Goal: Transaction & Acquisition: Purchase product/service

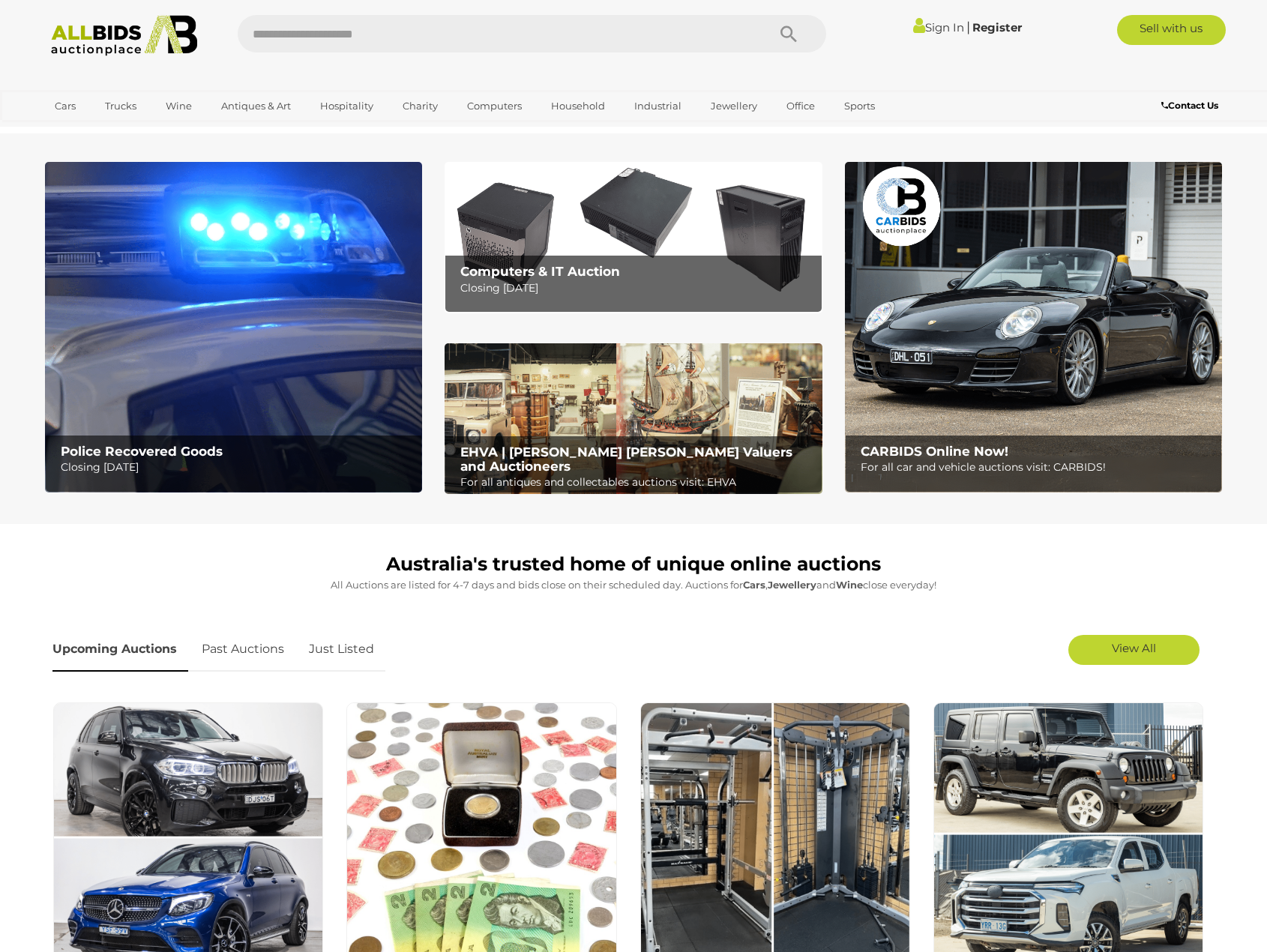
click at [579, 269] on b "Computers & IT Auction" at bounding box center [540, 272] width 160 height 15
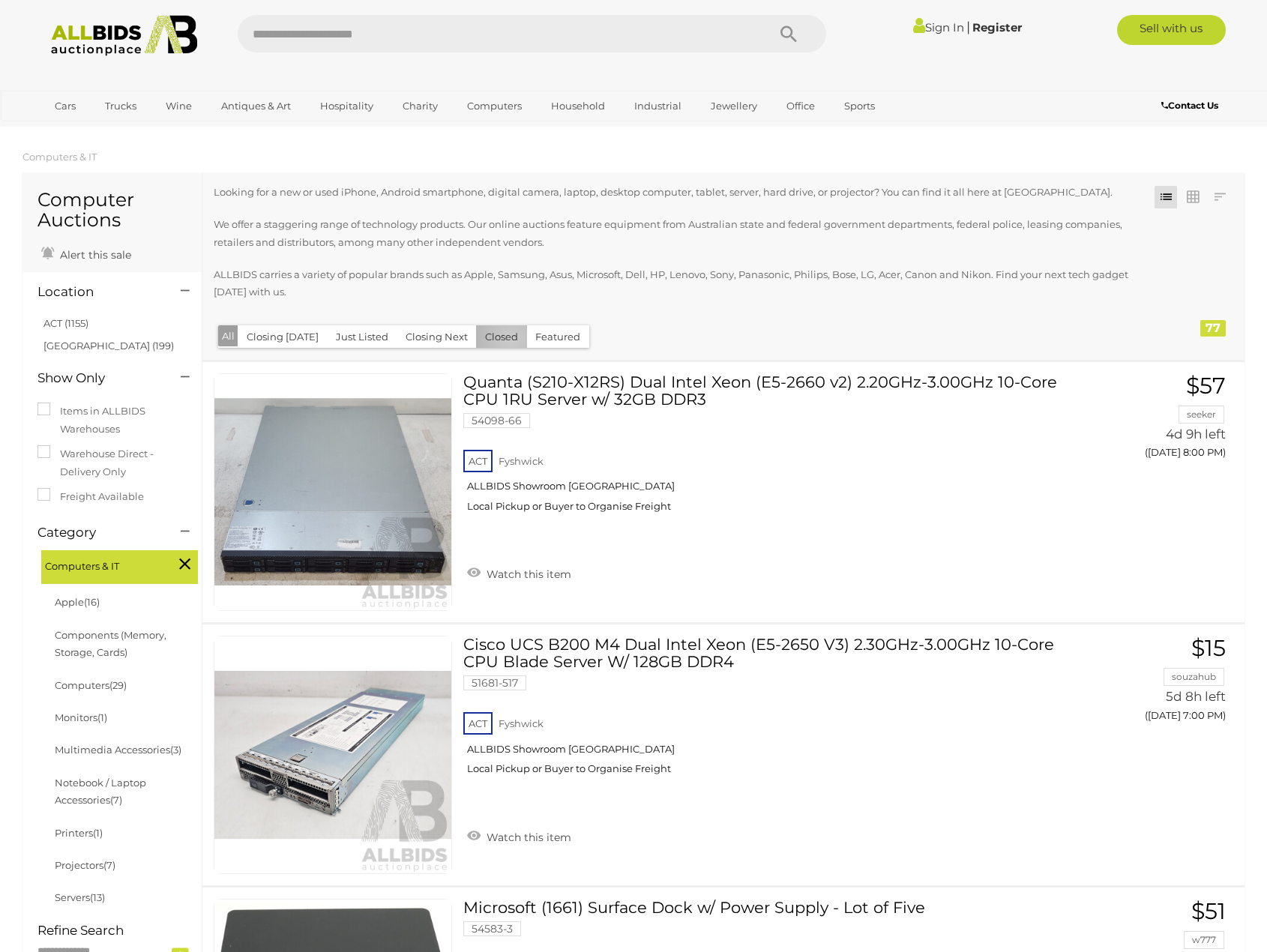
click at [506, 339] on button "Closed" at bounding box center [502, 336] width 51 height 23
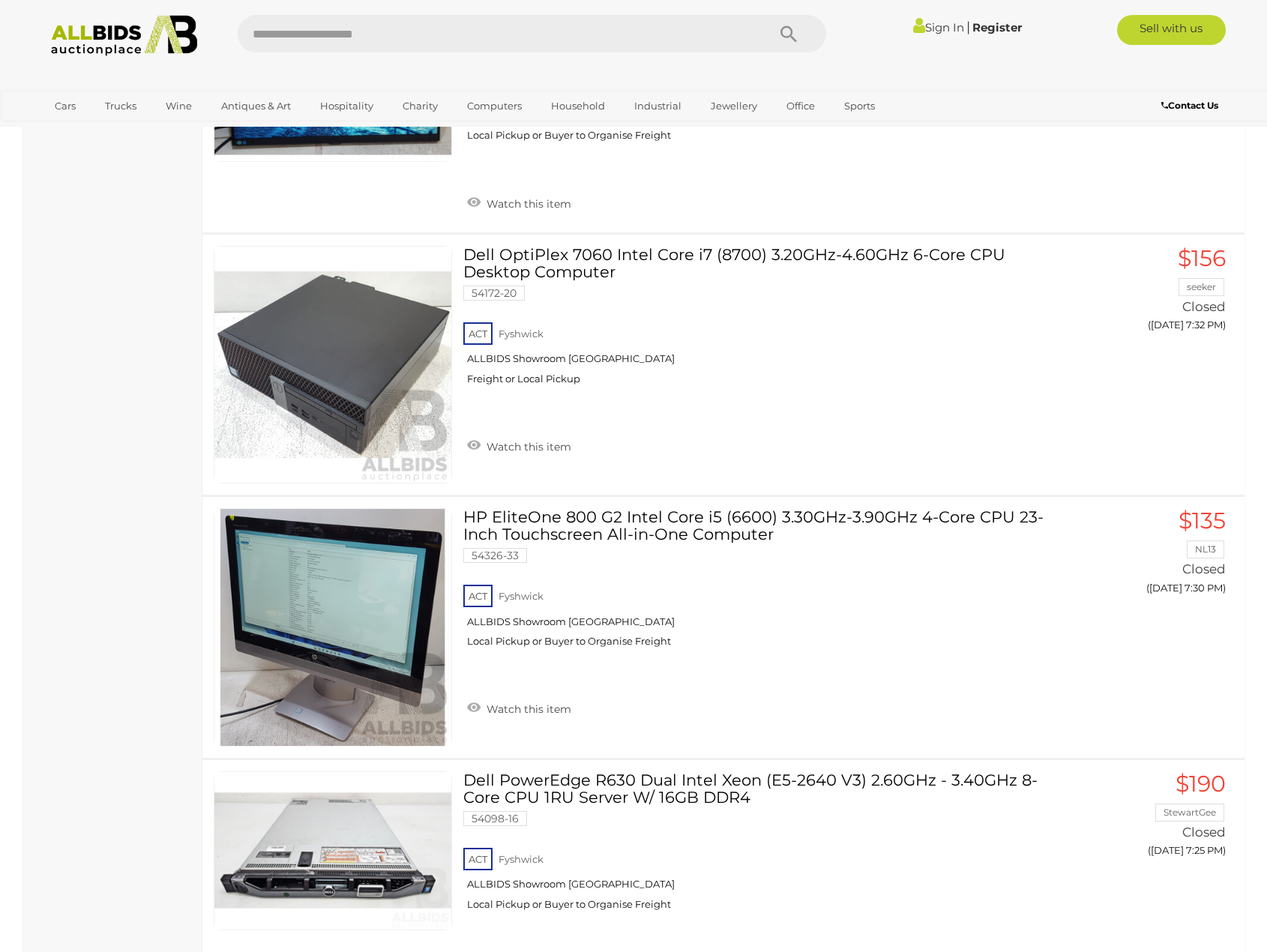
scroll to position [12497, 0]
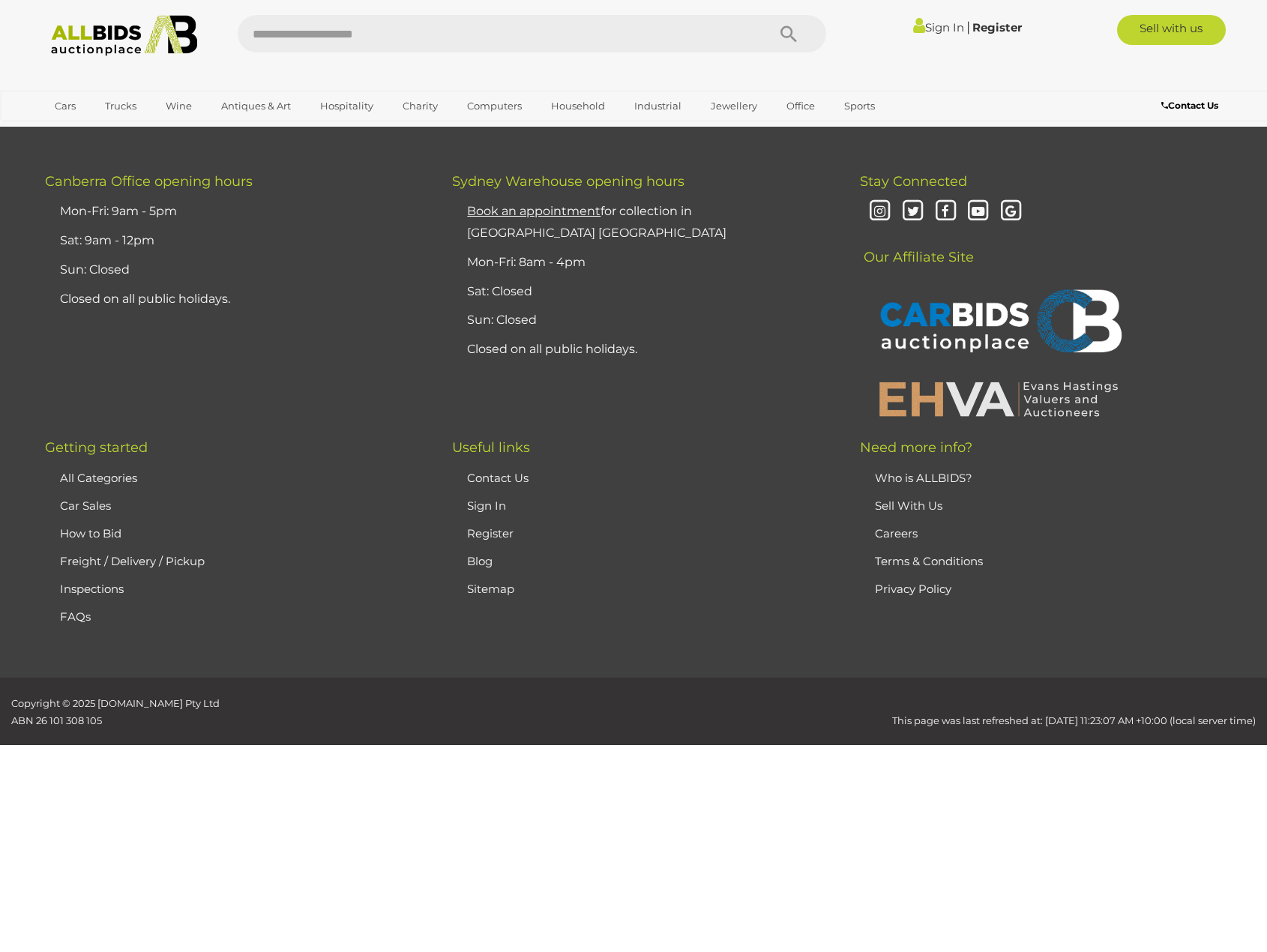
scroll to position [210, 0]
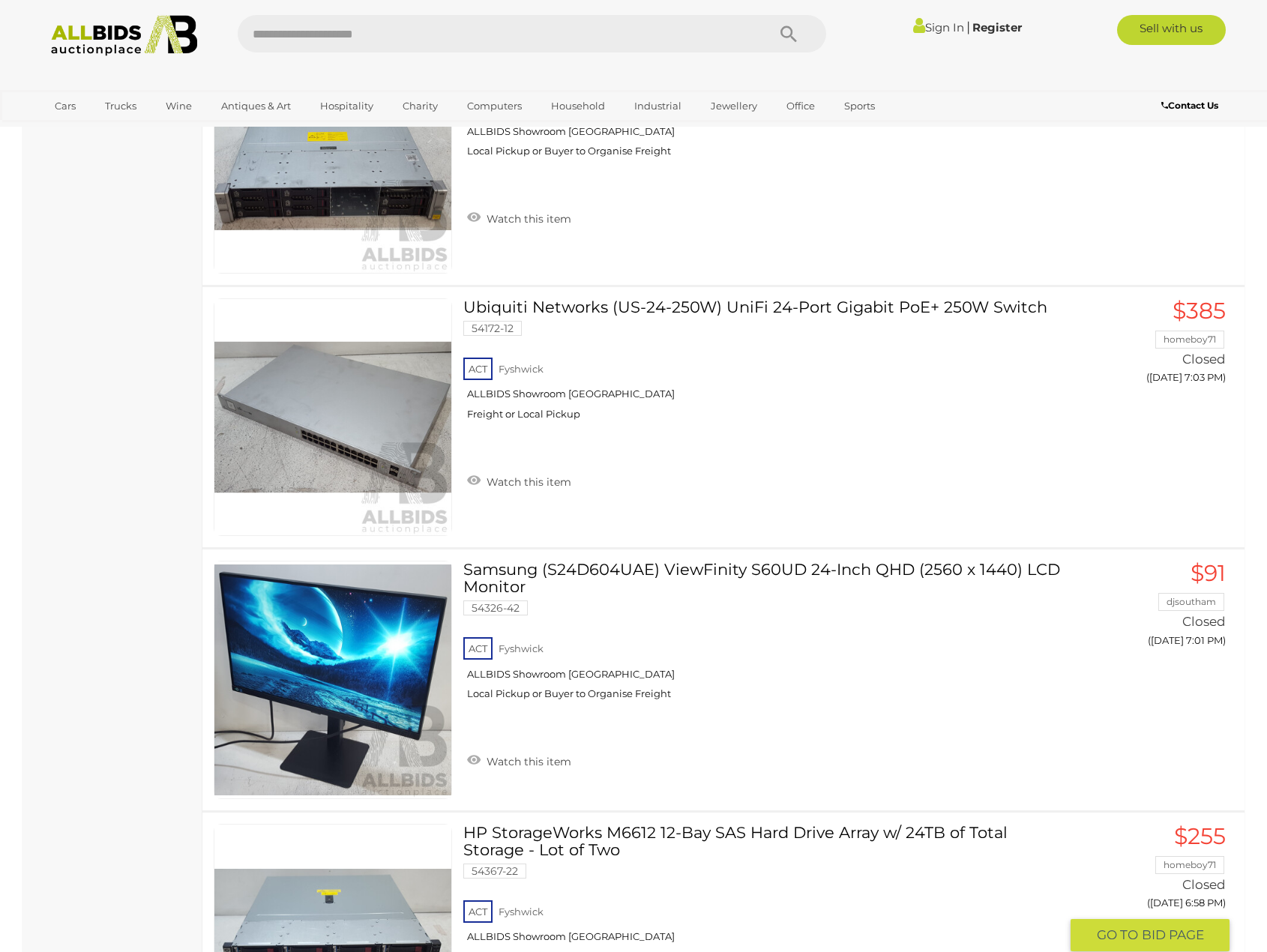
scroll to position [3109, 0]
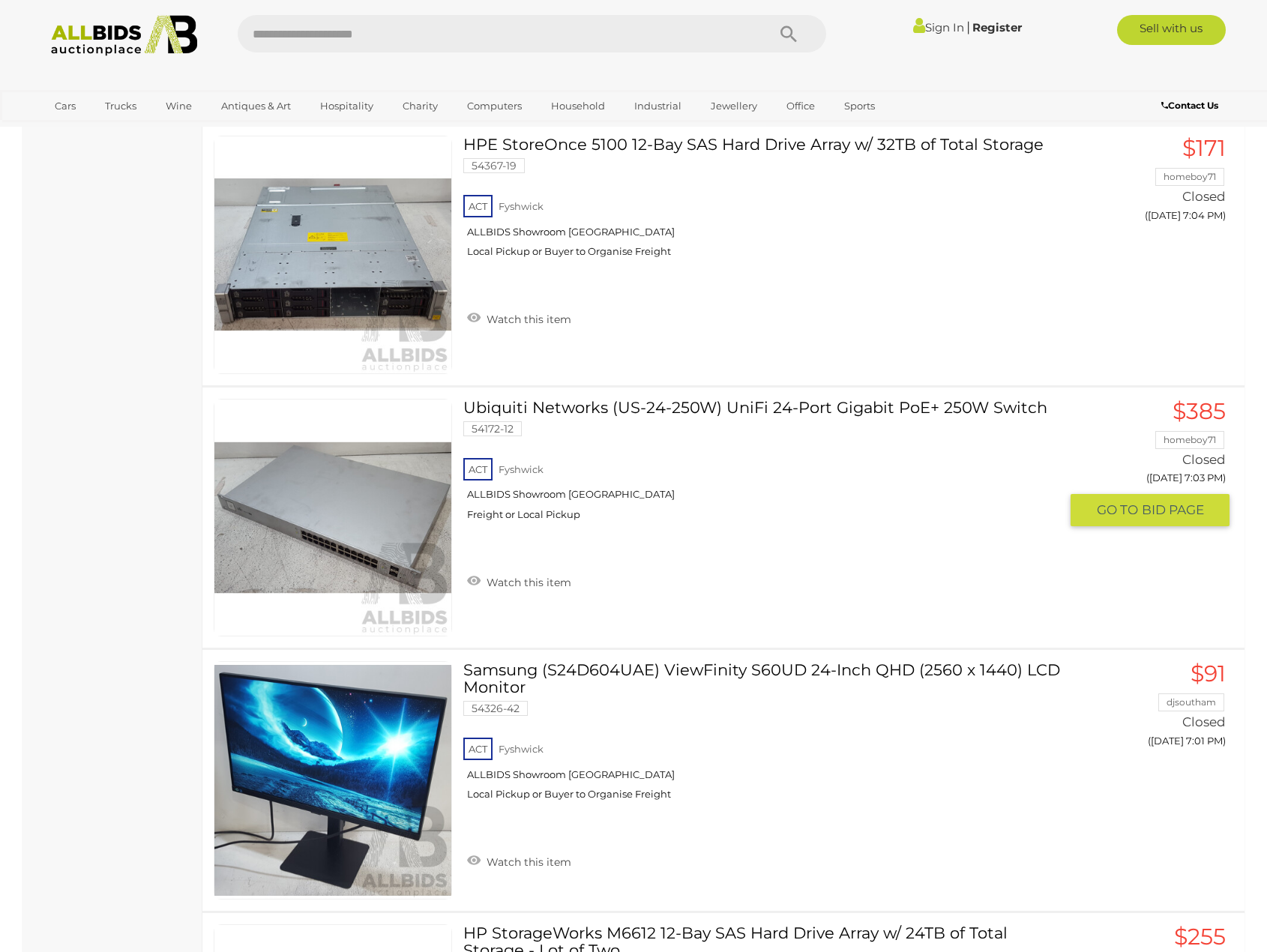
click at [705, 399] on link "Ubiquiti Networks (US-24-250W) UniFi 24-Port Gigabit PoE+ 250W Switch 54172-12 …" at bounding box center [767, 465] width 585 height 133
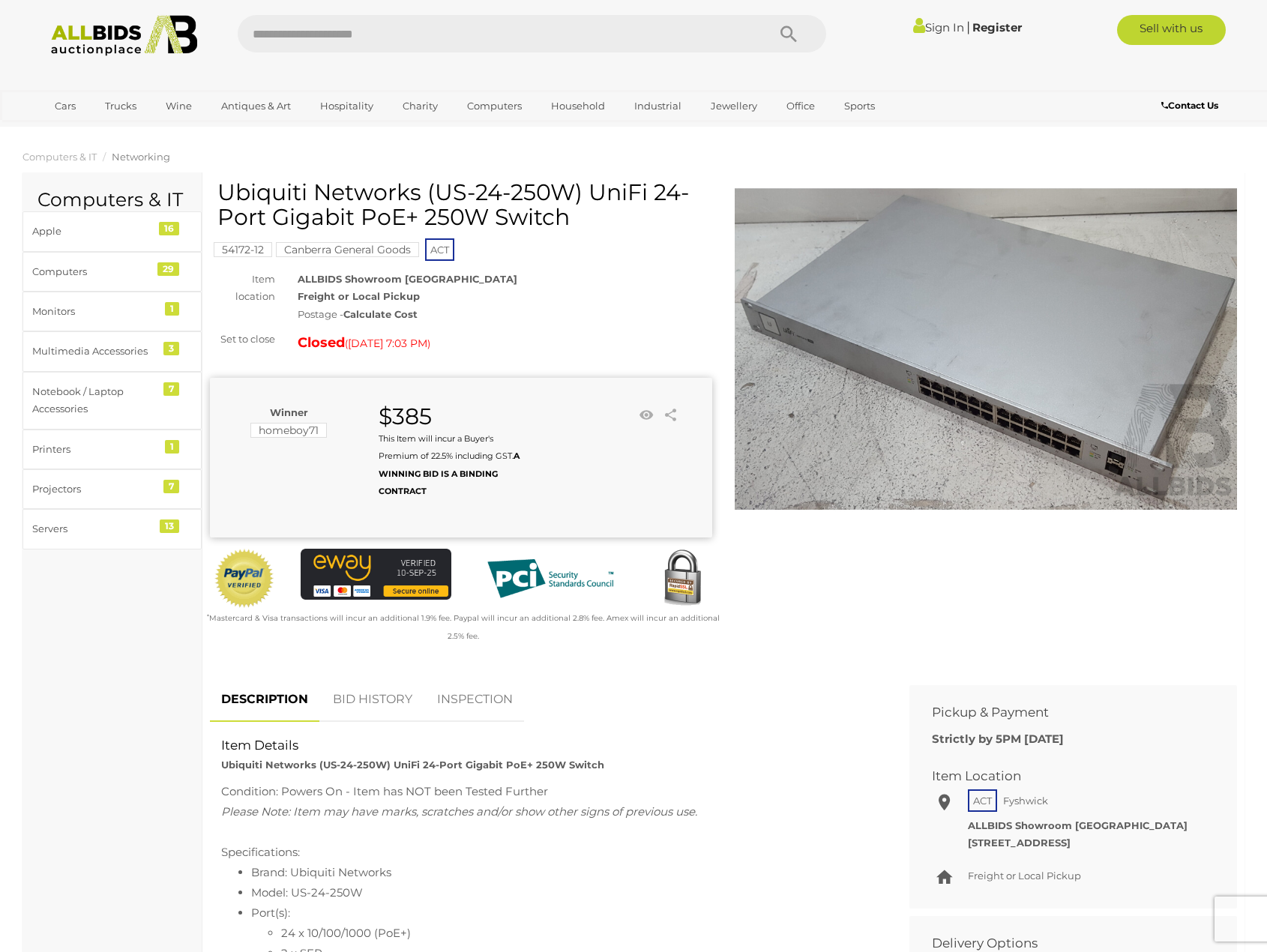
click at [795, 316] on img at bounding box center [986, 349] width 503 height 324
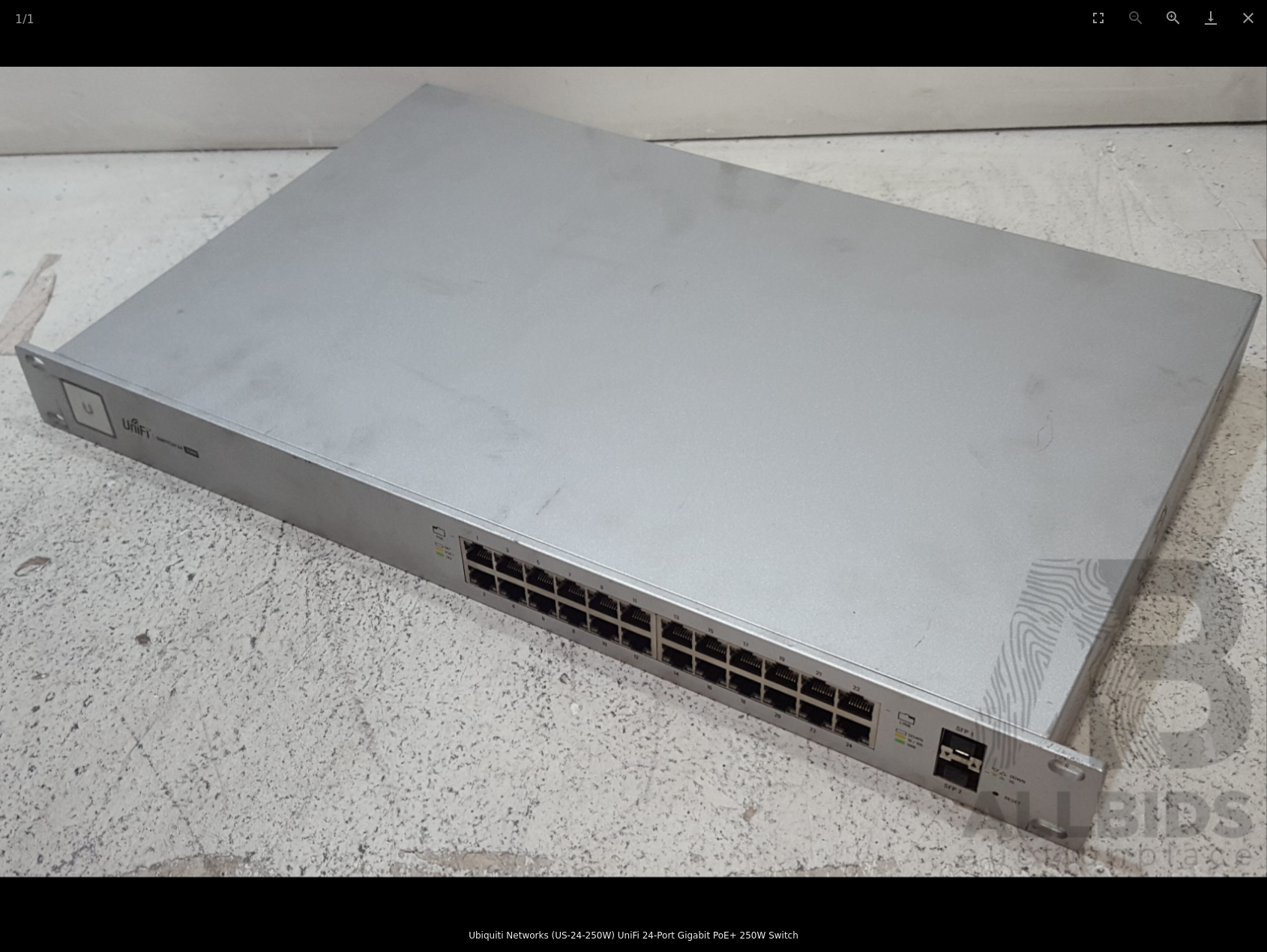
click at [133, 457] on img at bounding box center [634, 472] width 1267 height 811
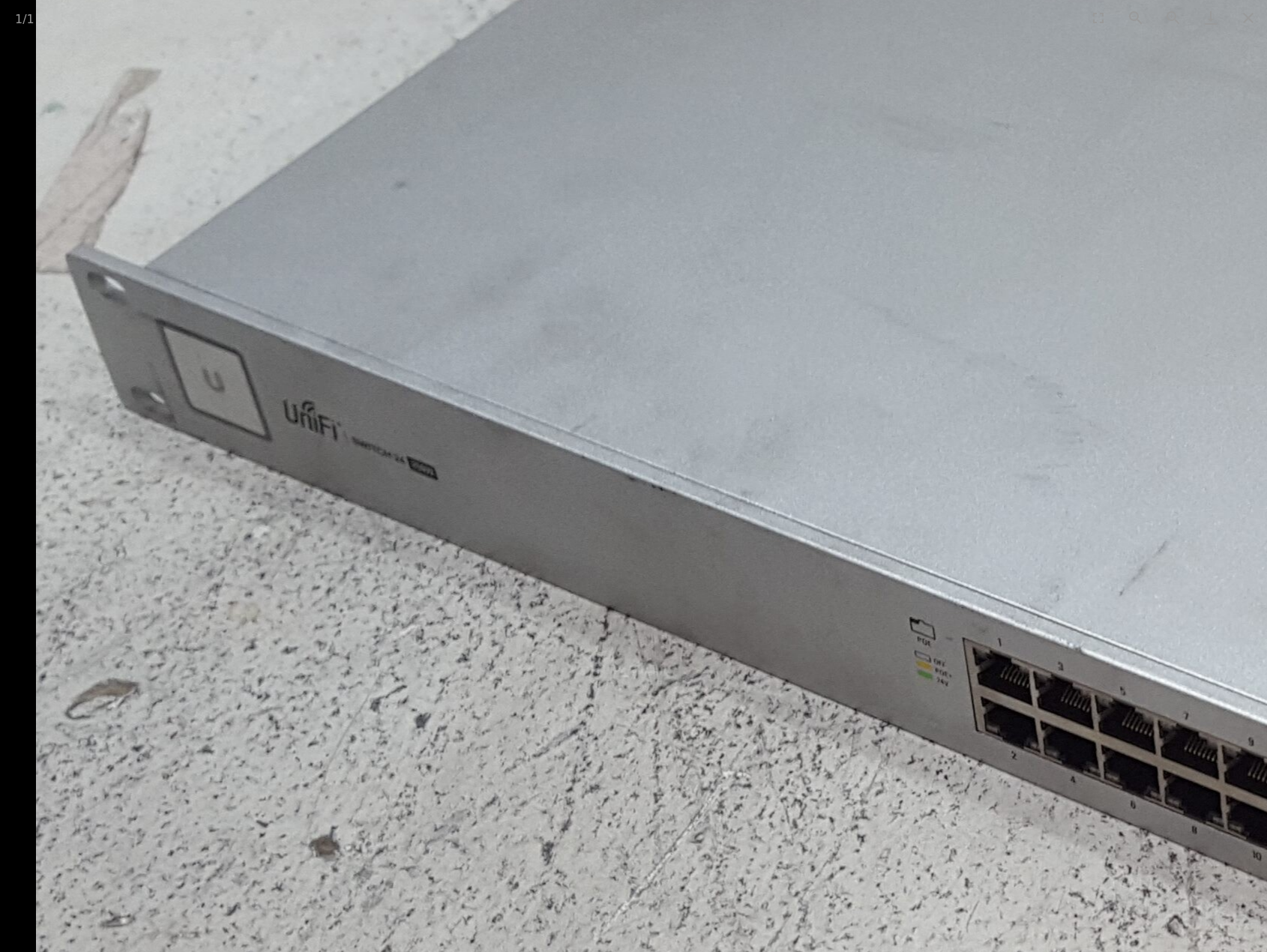
drag, startPoint x: 144, startPoint y: 459, endPoint x: 498, endPoint y: 478, distance: 354.5
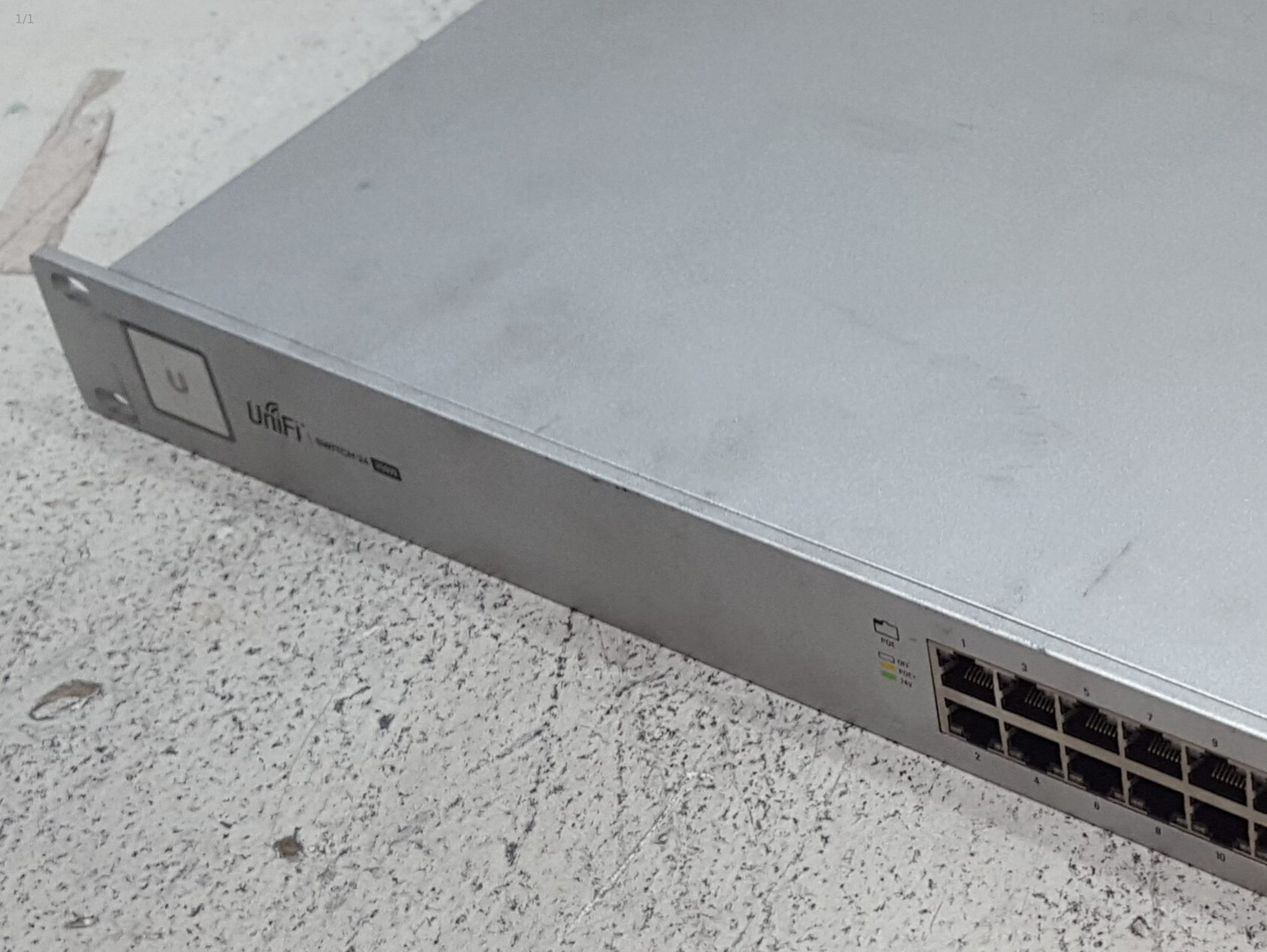
click at [350, 476] on img at bounding box center [1279, 509] width 2558 height 1637
click at [350, 476] on img at bounding box center [1279, 509] width 2558 height 1637
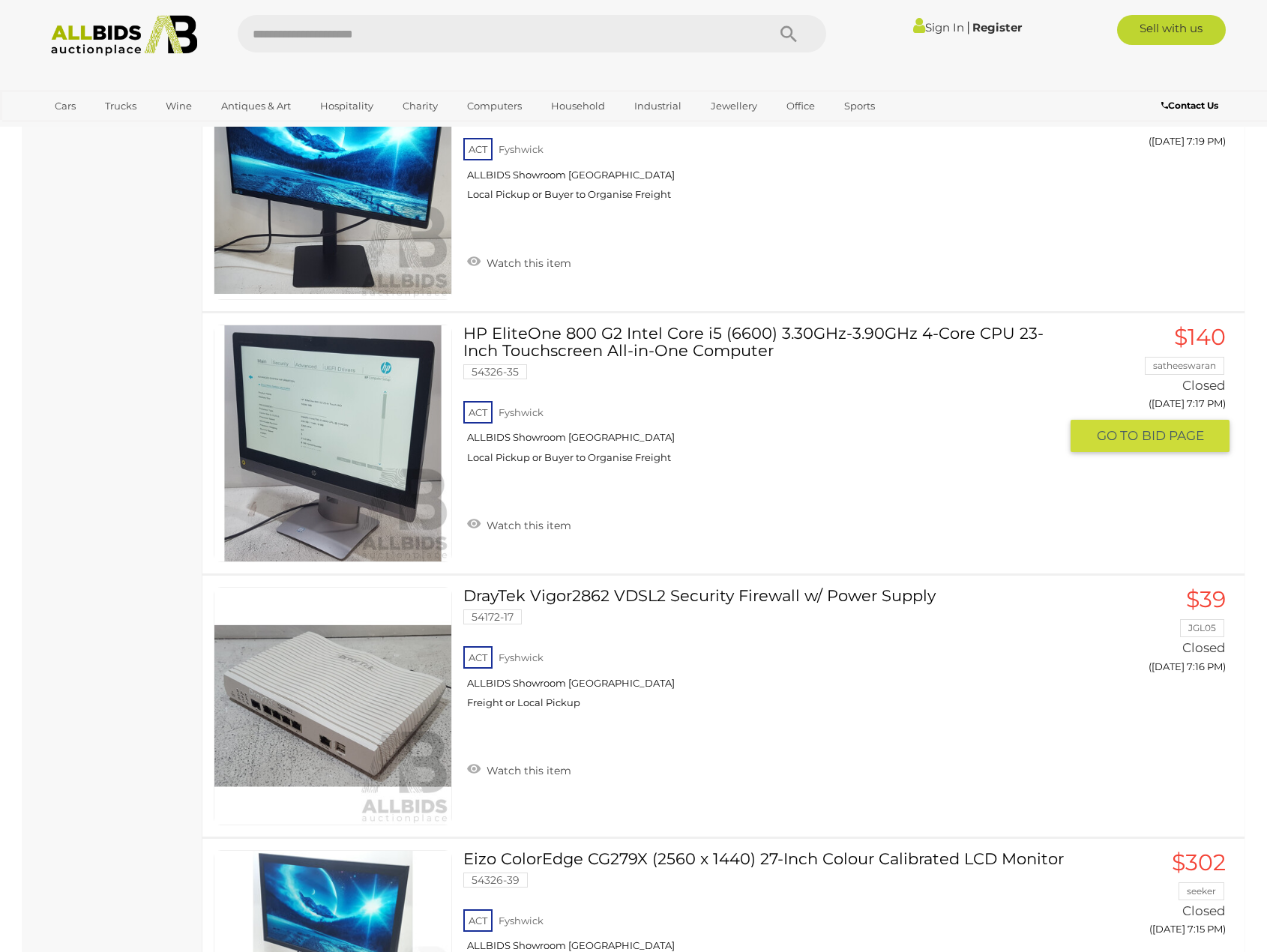
scroll to position [1300, 0]
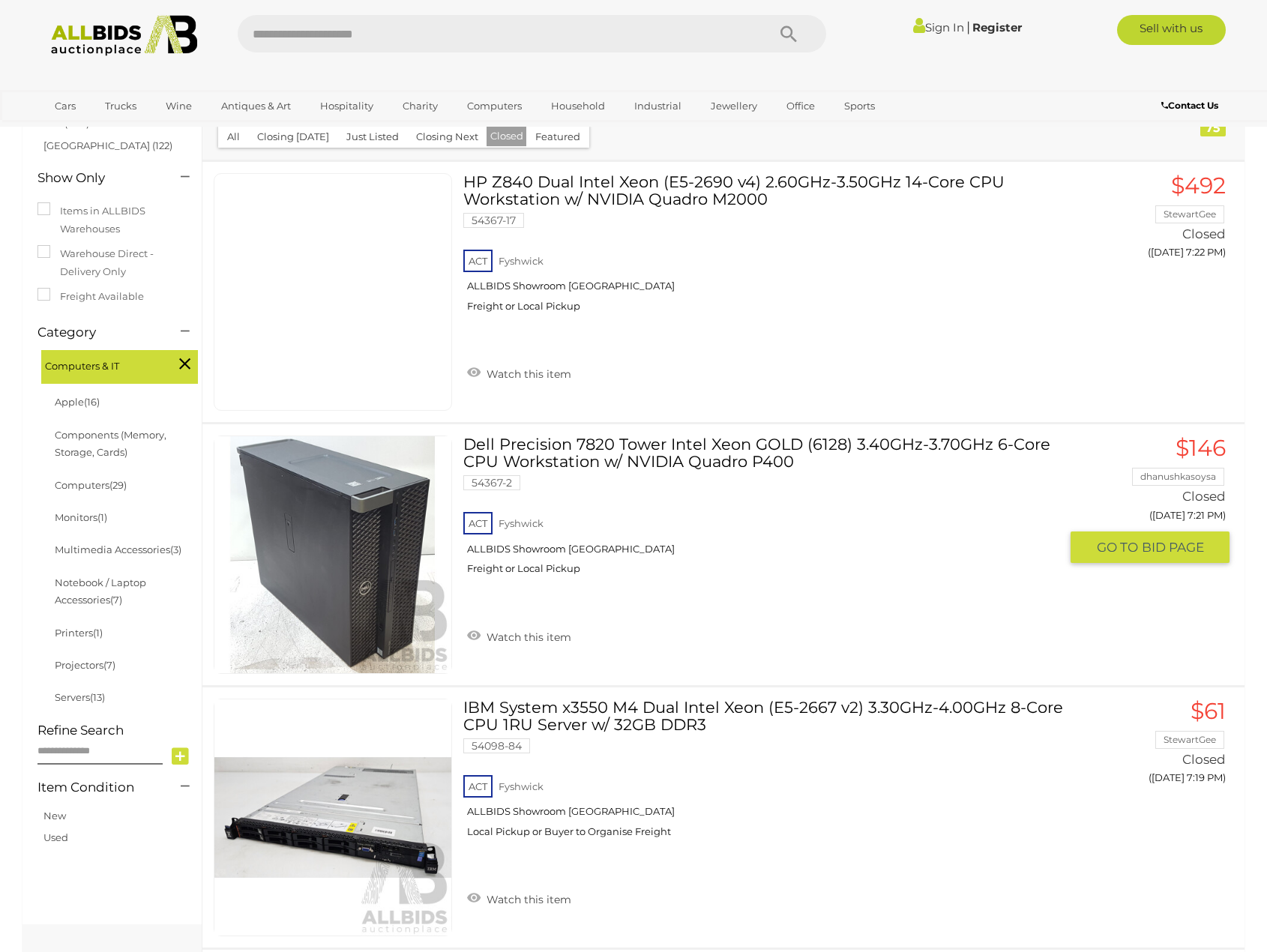
scroll to position [400, 0]
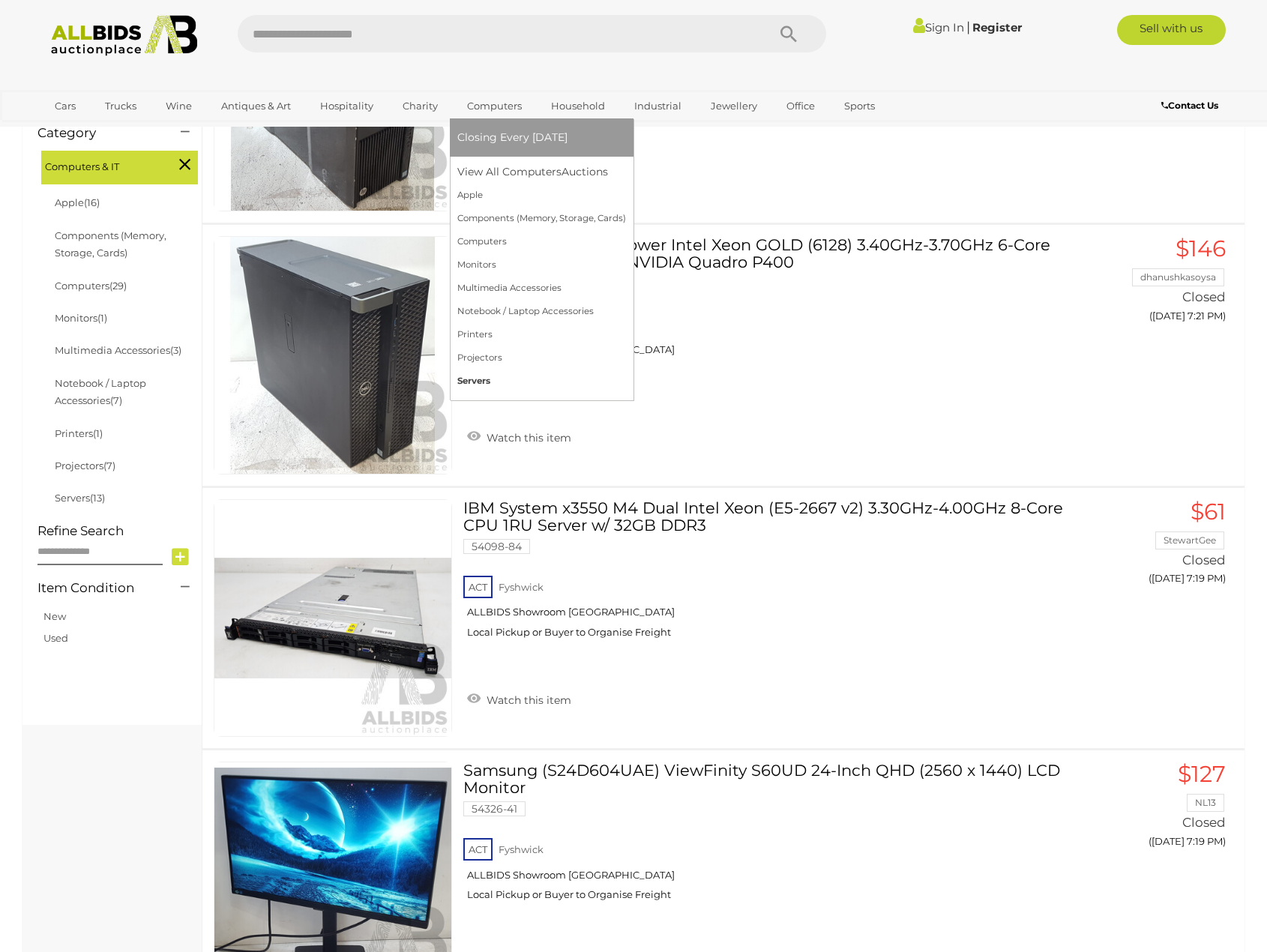
click at [472, 376] on link "Servers" at bounding box center [542, 381] width 169 height 23
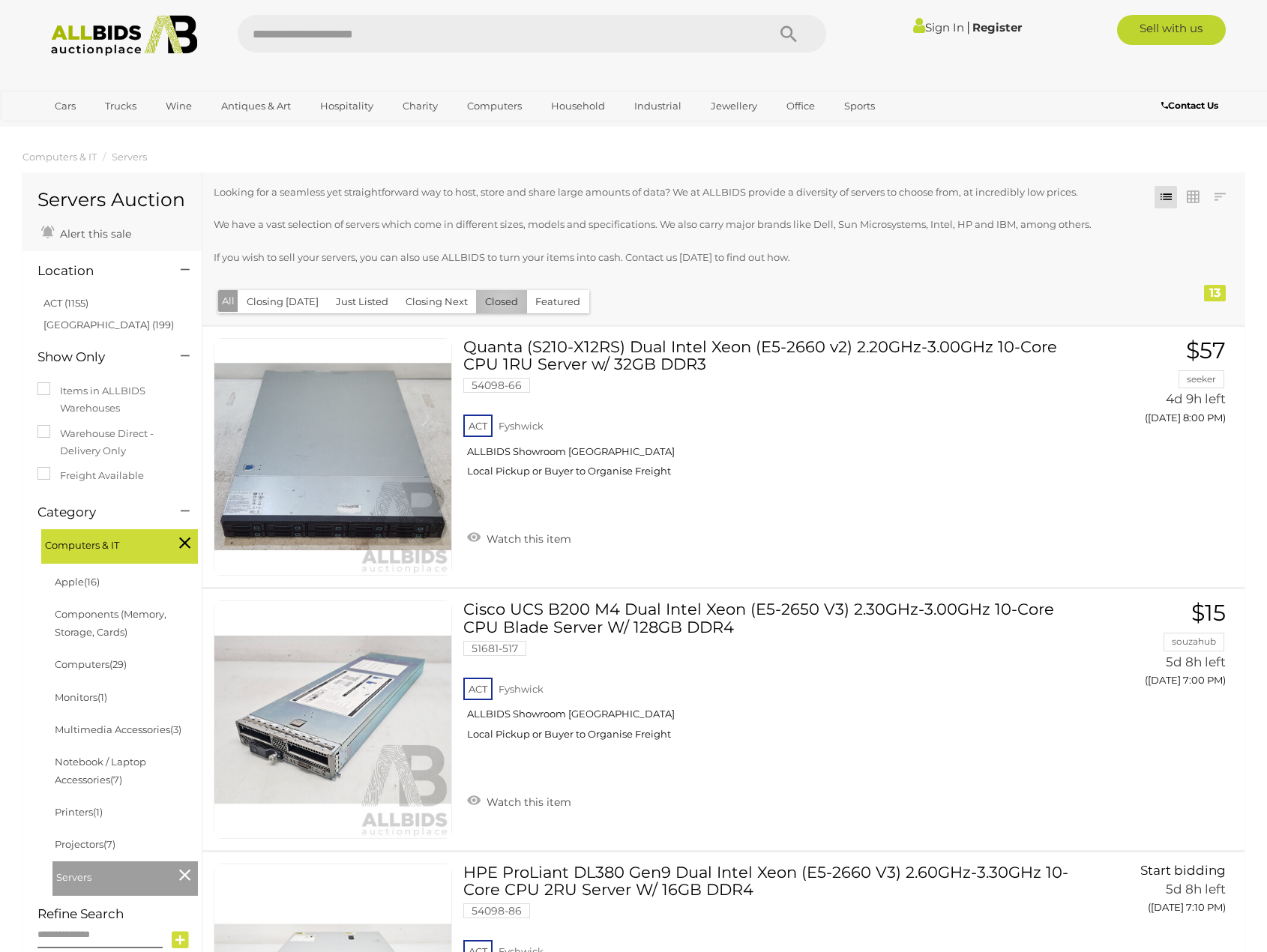
click at [497, 302] on button "Closed" at bounding box center [502, 302] width 51 height 23
